Goal: Check status: Check status

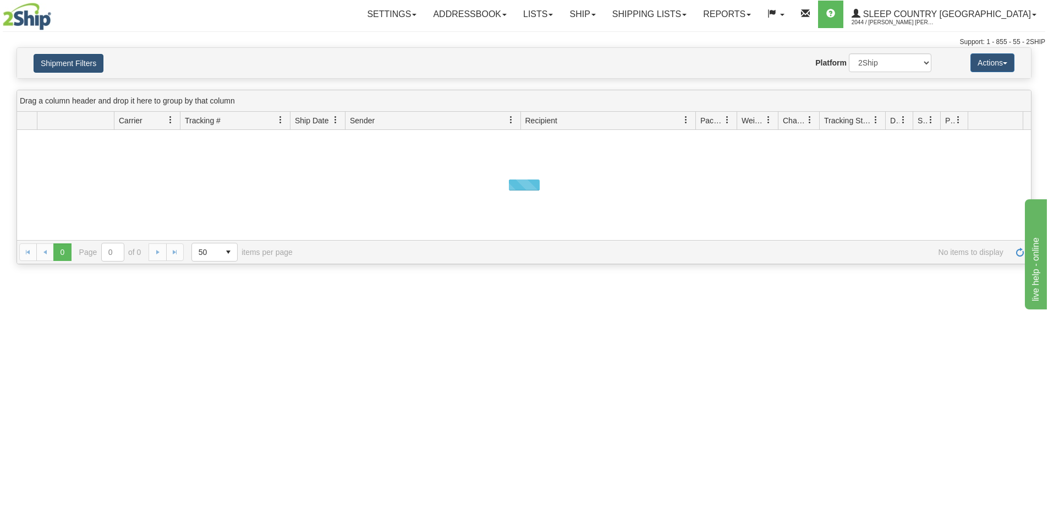
click at [100, 65] on button "Shipment Filters" at bounding box center [69, 63] width 70 height 19
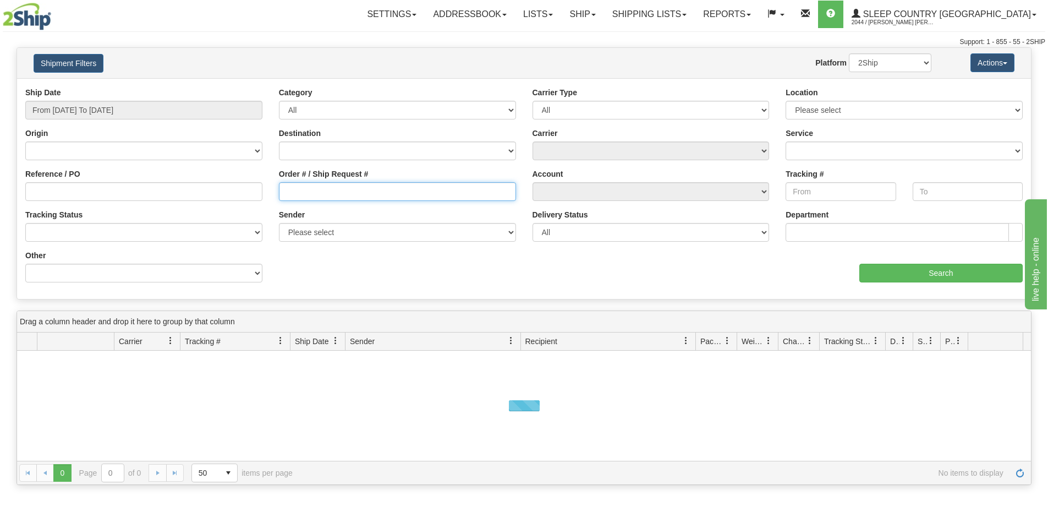
click at [320, 189] on input "Order # / Ship Request #" at bounding box center [397, 191] width 237 height 19
paste input "9002I134631"
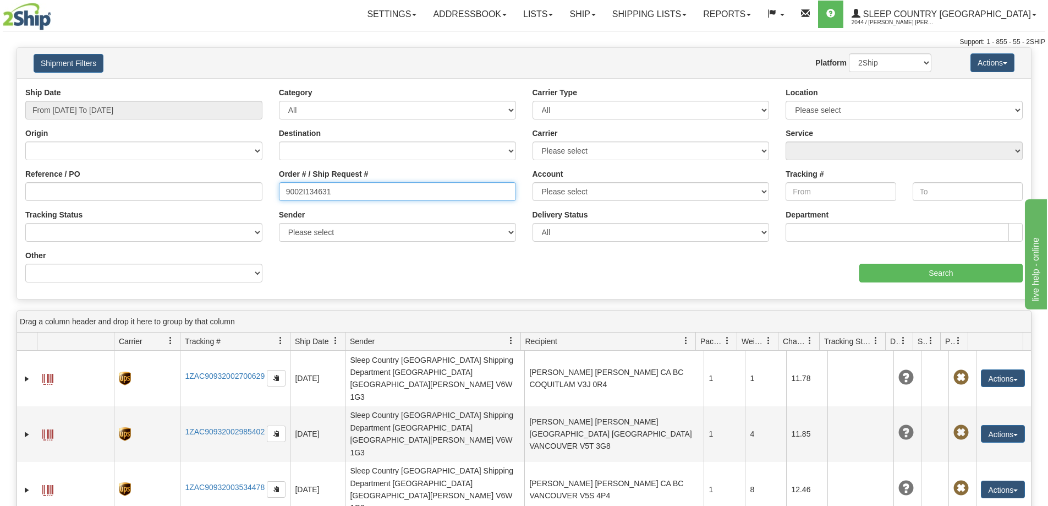
type input "9002I134631"
click at [105, 122] on div "Ship Date From [DATE] To [DATE]" at bounding box center [144, 107] width 254 height 41
click at [105, 118] on input "From [DATE] To [DATE]" at bounding box center [143, 110] width 237 height 19
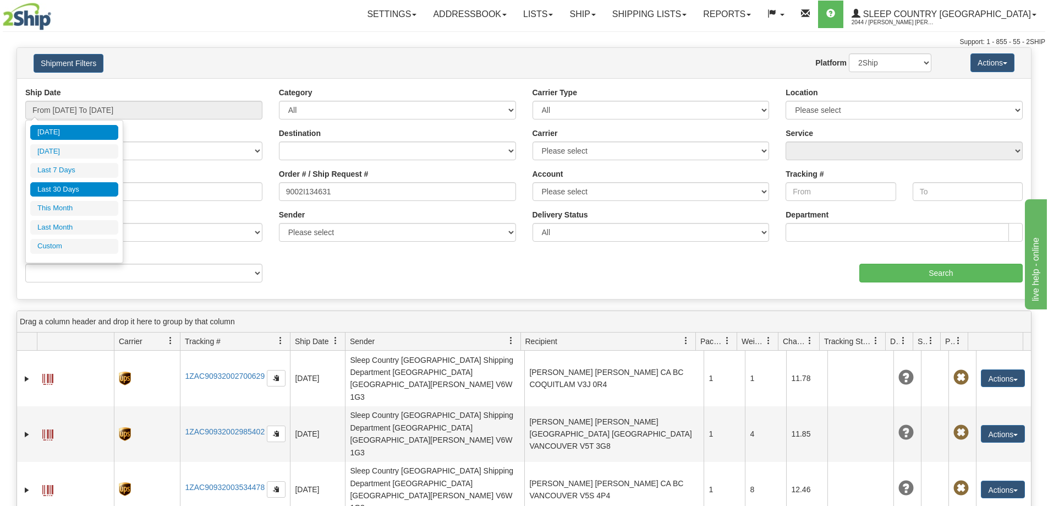
click at [78, 193] on li "Last 30 Days" at bounding box center [74, 189] width 88 height 15
type input "From [DATE] To [DATE]"
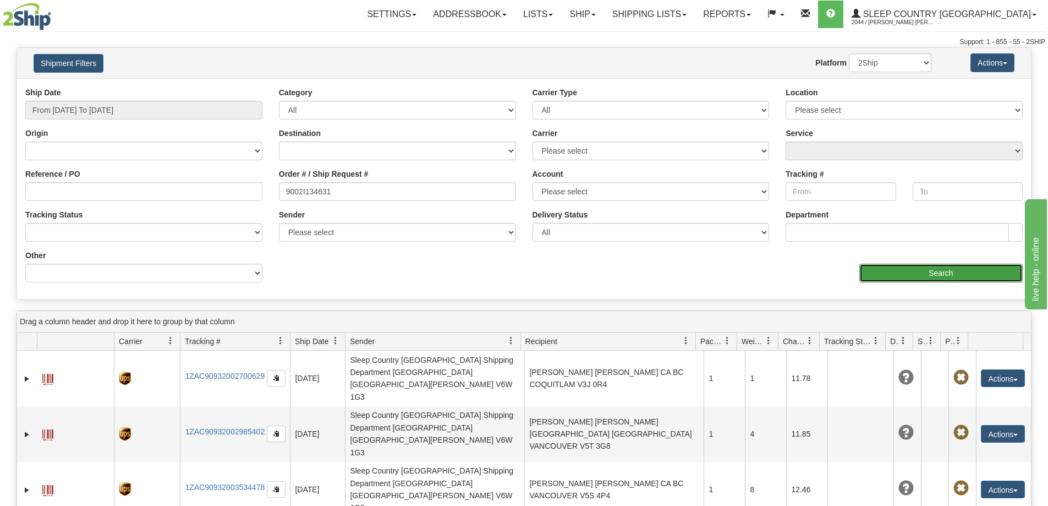
click at [922, 274] on input "Search" at bounding box center [941, 273] width 163 height 19
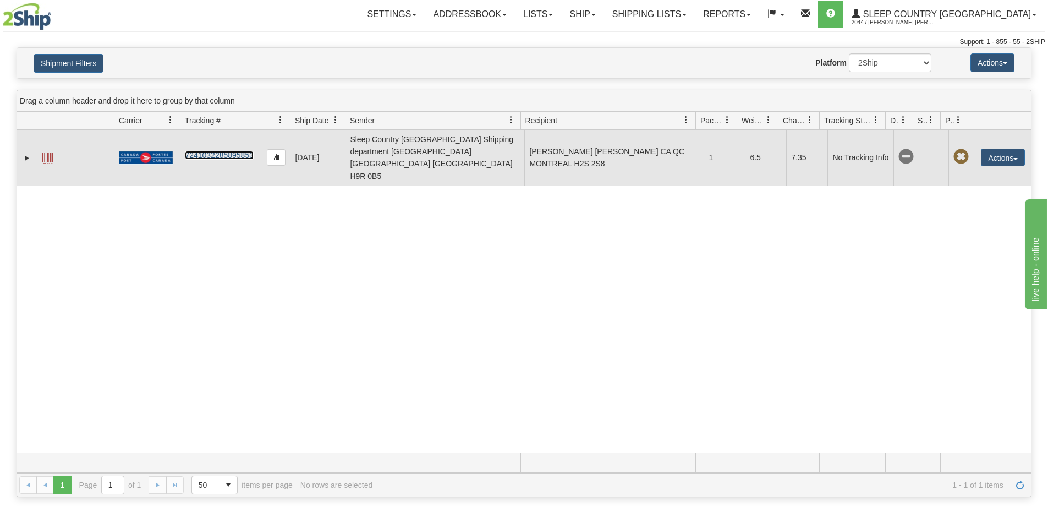
click at [188, 151] on link "7241032285895853" at bounding box center [219, 155] width 69 height 9
